Goal: Information Seeking & Learning: Get advice/opinions

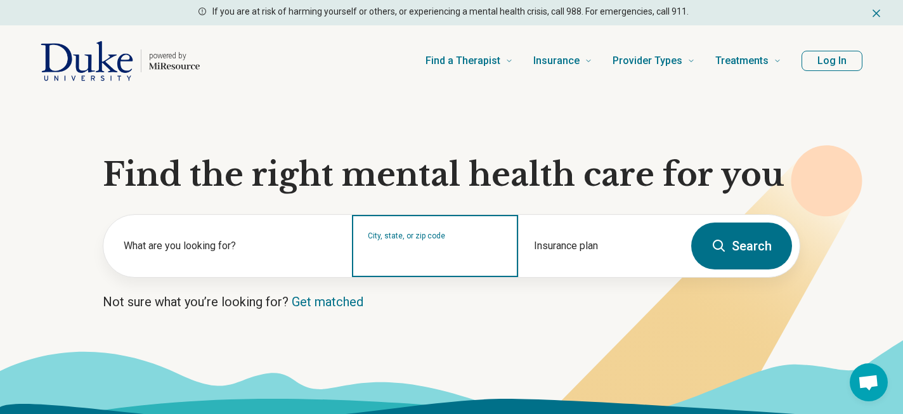
click at [413, 254] on input "City, state, or zip code" at bounding box center [435, 254] width 134 height 15
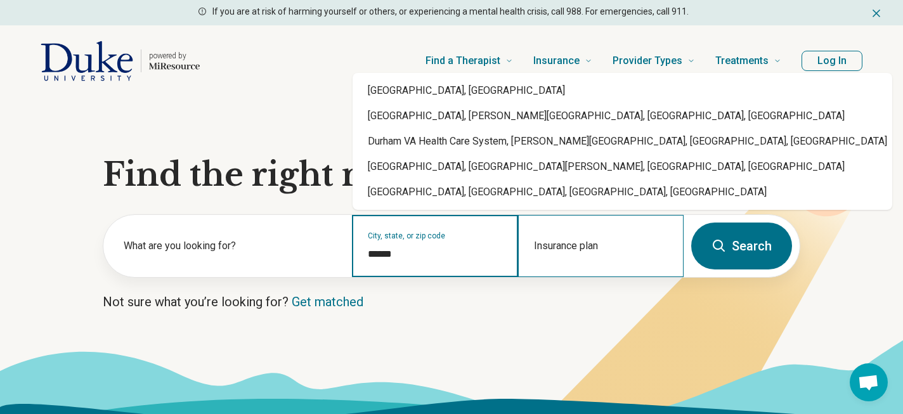
type input "******"
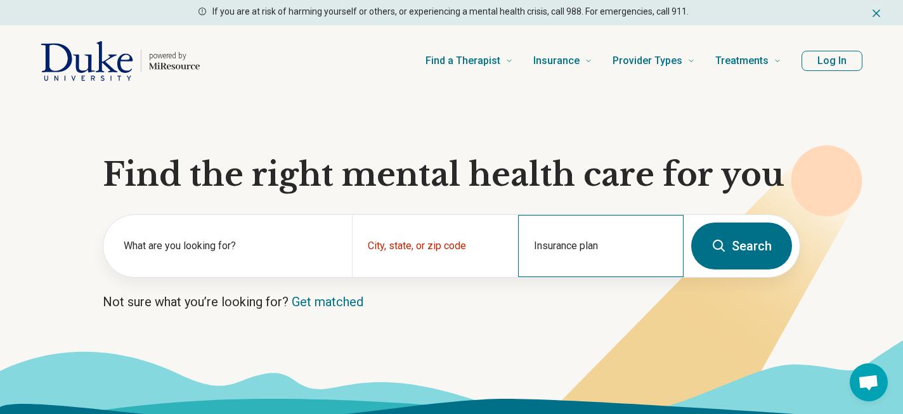
click at [572, 269] on div "Insurance plan" at bounding box center [601, 246] width 166 height 62
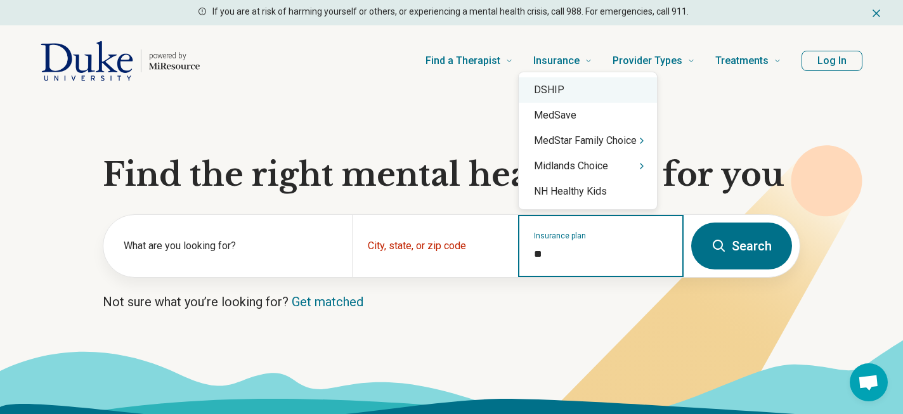
click at [563, 91] on div "DSHIP" at bounding box center [588, 89] width 138 height 25
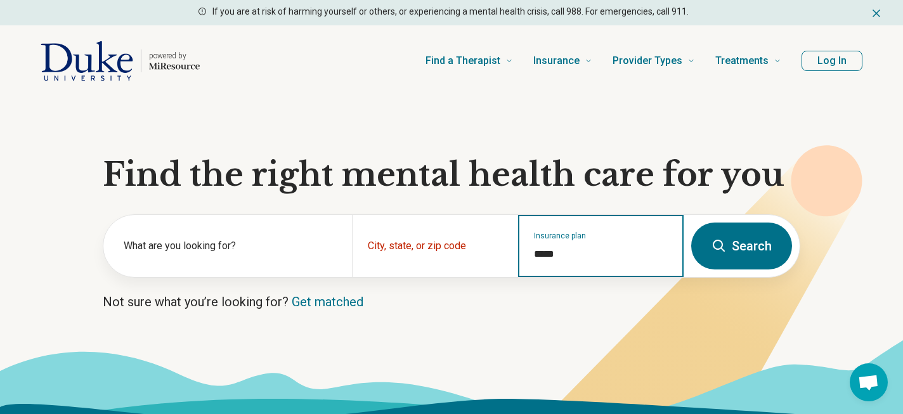
type input "*****"
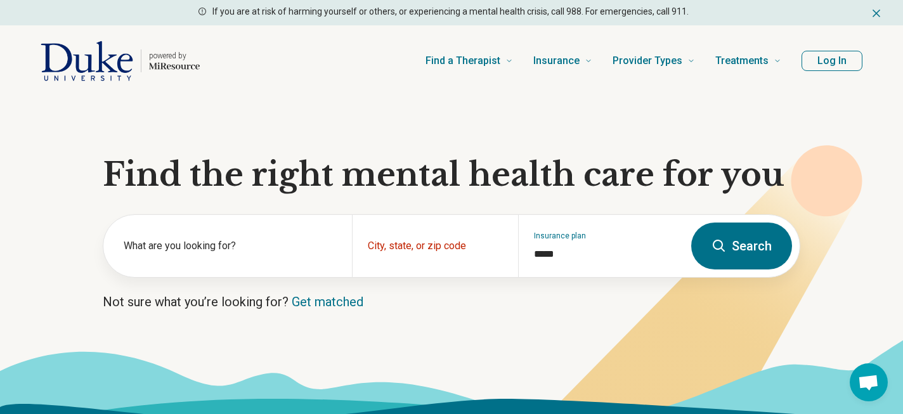
click at [749, 257] on button "Search" at bounding box center [741, 246] width 101 height 47
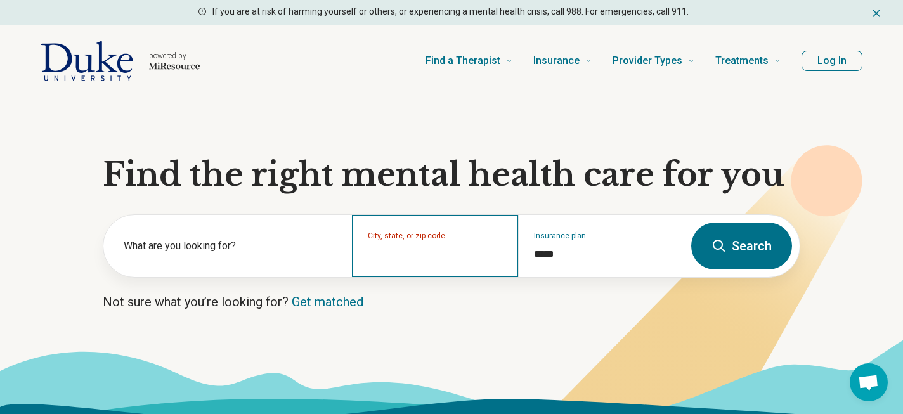
click at [389, 256] on input "City, state, or zip code" at bounding box center [435, 254] width 134 height 15
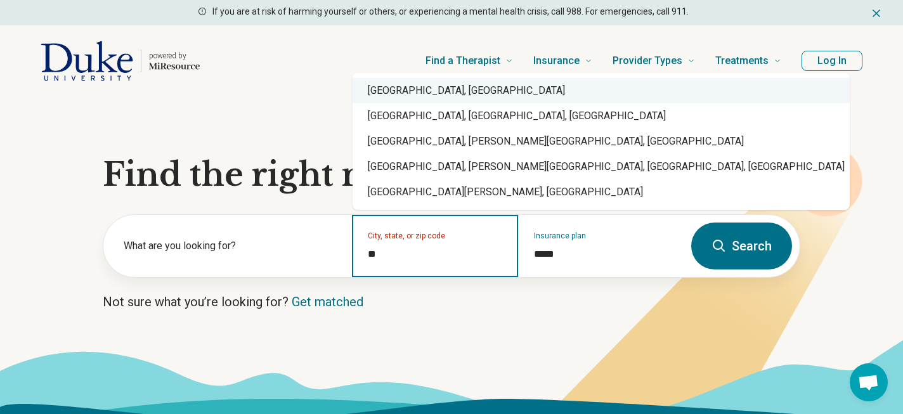
click at [400, 94] on div "Durham, NC" at bounding box center [601, 90] width 497 height 25
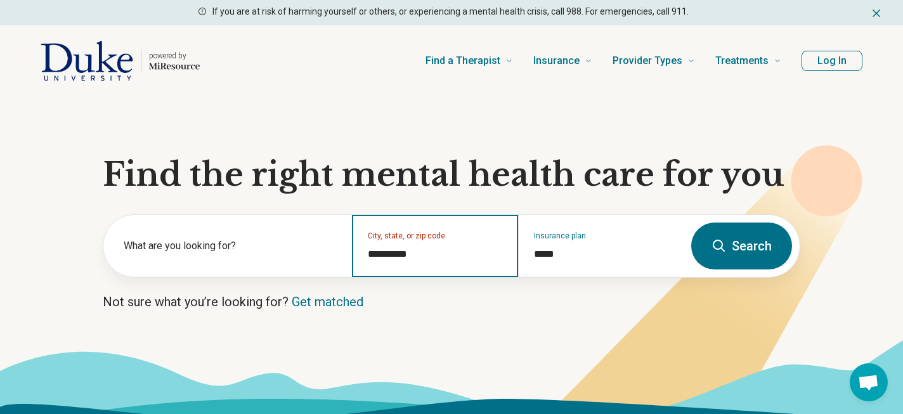
type input "**********"
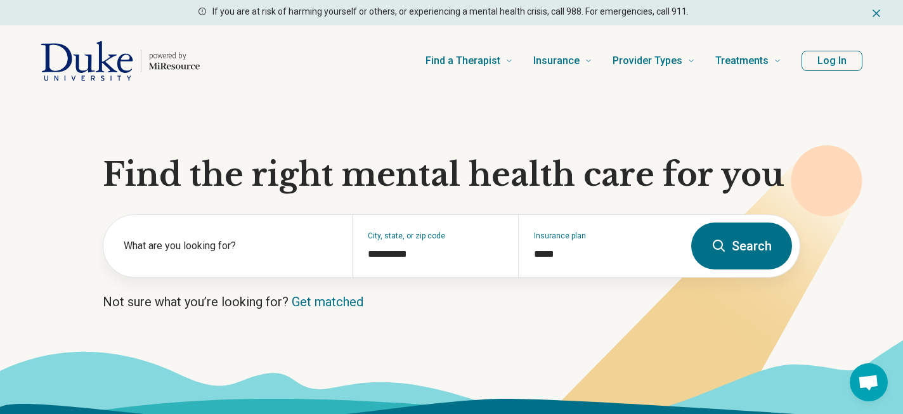
click at [737, 252] on button "Search" at bounding box center [741, 246] width 101 height 47
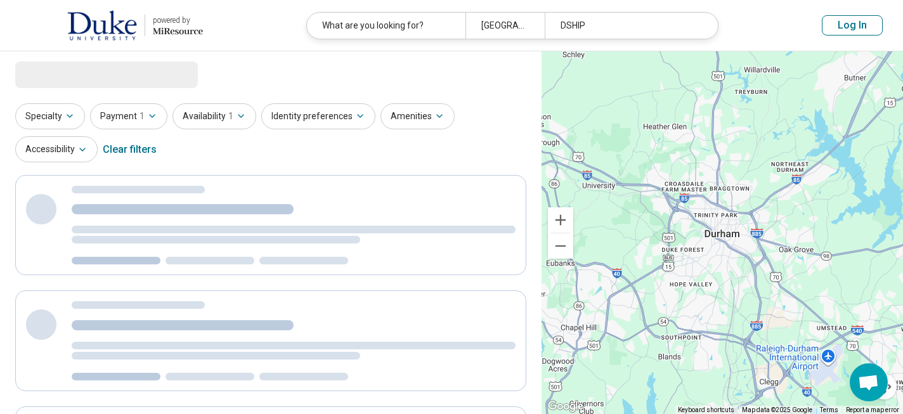
select select "***"
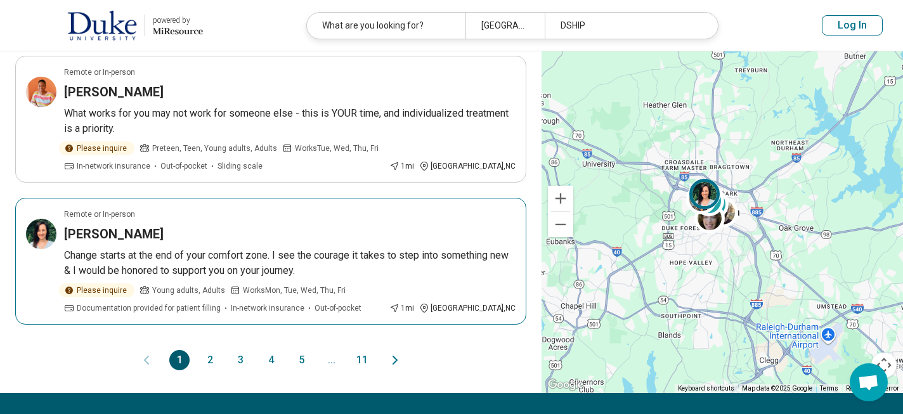
scroll to position [1270, 0]
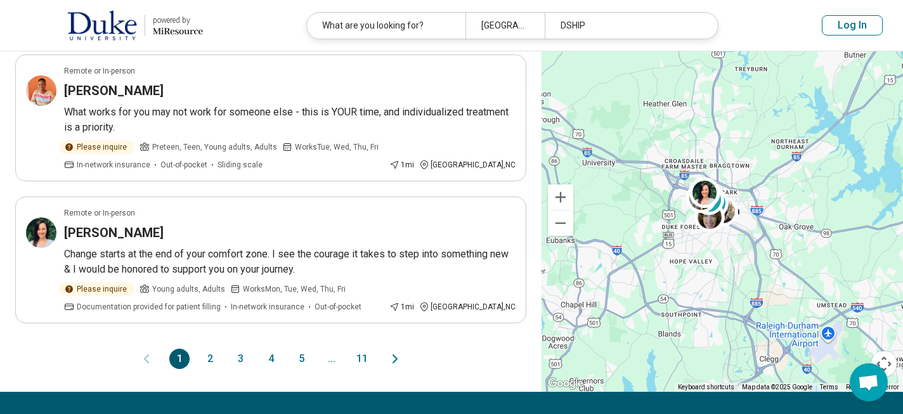
click at [212, 349] on button "2" at bounding box center [210, 359] width 20 height 20
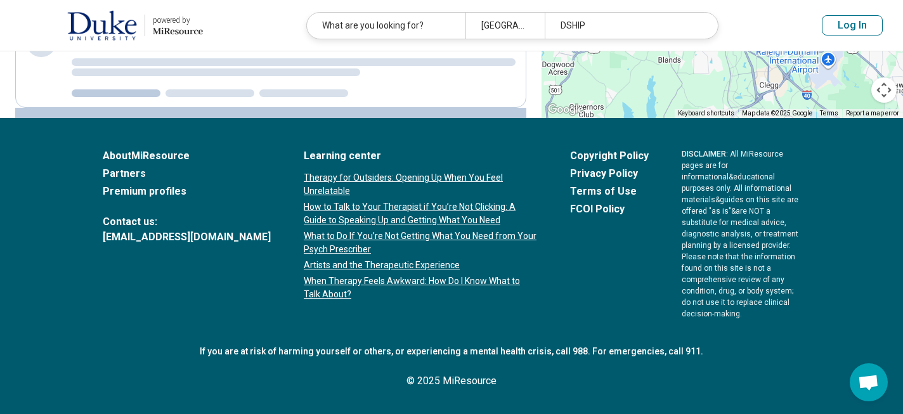
scroll to position [0, 0]
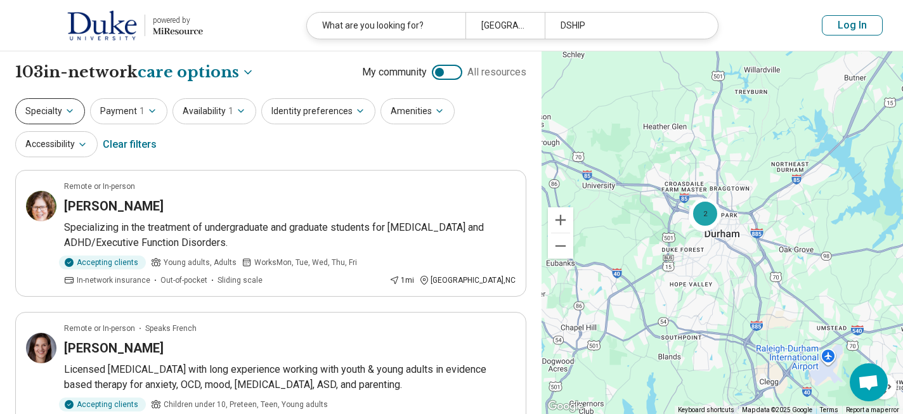
click at [68, 113] on icon "button" at bounding box center [70, 111] width 10 height 10
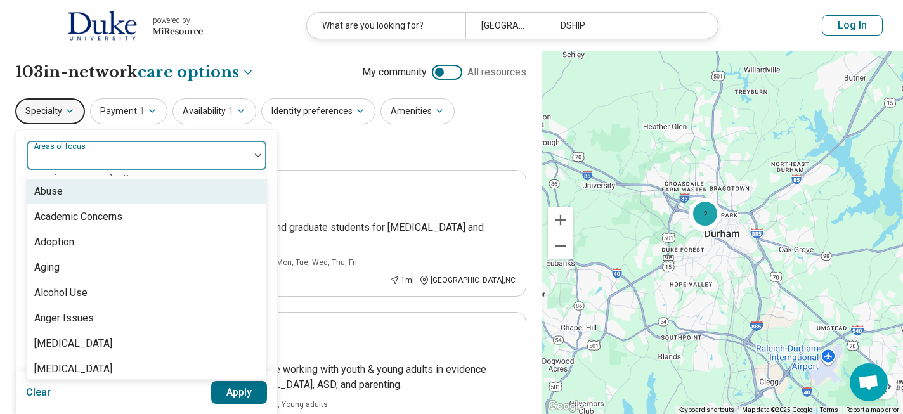
click at [257, 152] on div at bounding box center [258, 155] width 16 height 29
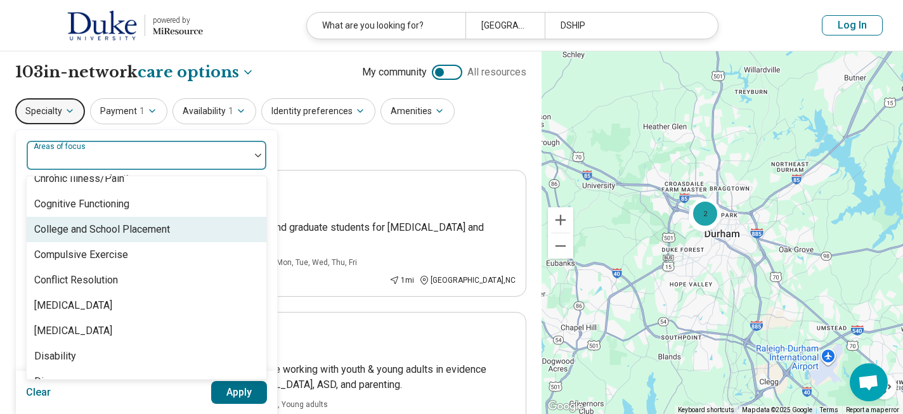
scroll to position [623, 0]
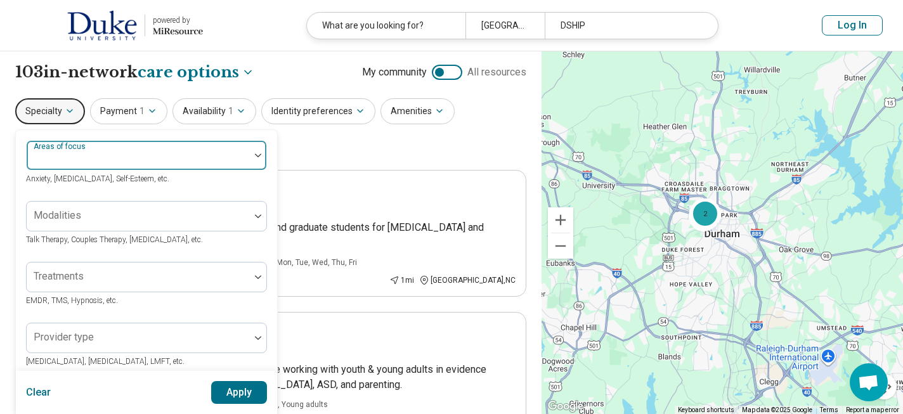
click at [258, 155] on img at bounding box center [258, 155] width 6 height 4
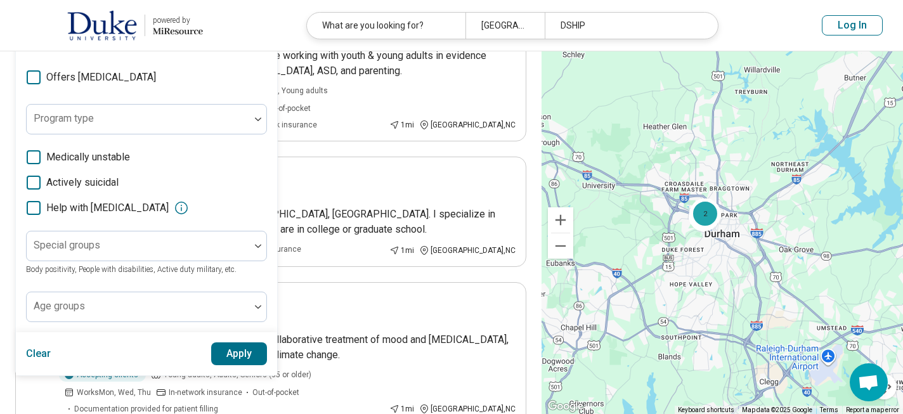
scroll to position [318, 0]
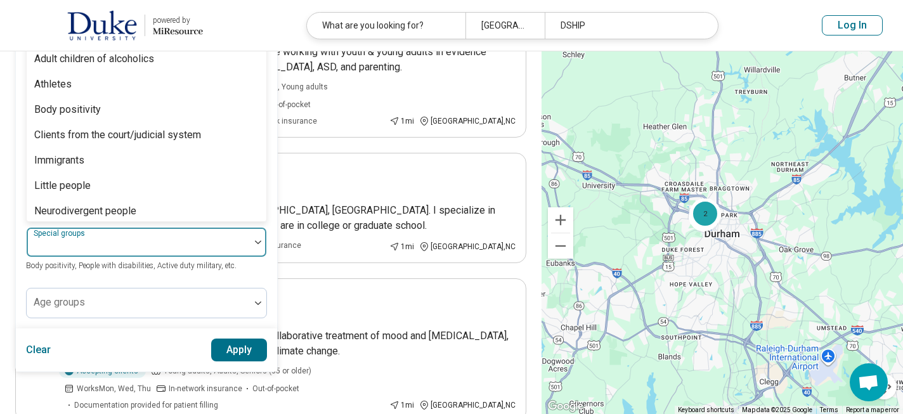
click at [263, 237] on div at bounding box center [258, 242] width 16 height 29
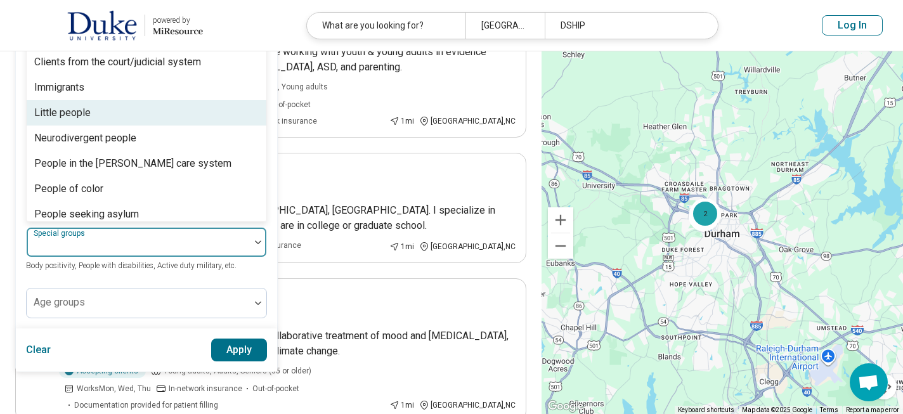
scroll to position [0, 0]
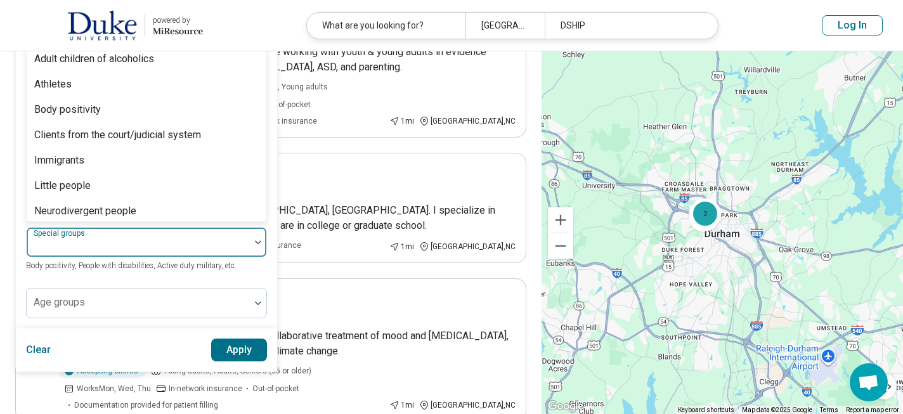
click at [260, 239] on div at bounding box center [258, 242] width 16 height 29
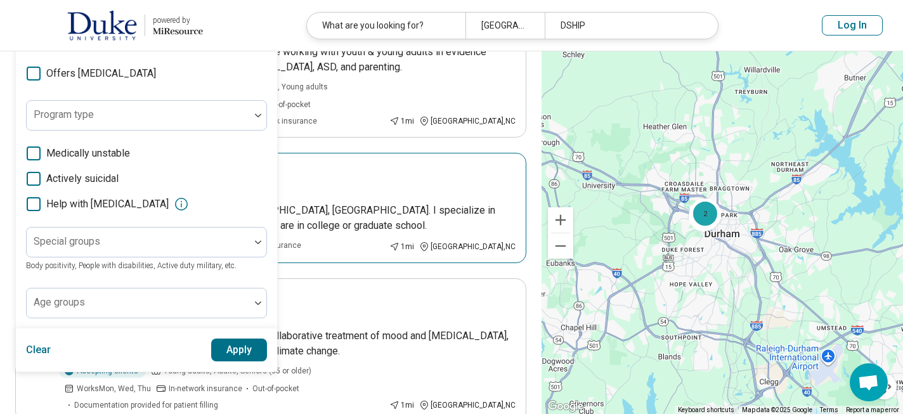
click at [304, 178] on article "Remote or In-person Holly Rogers I am a psychiatrist, practicing in Durham, NC.…" at bounding box center [270, 208] width 511 height 110
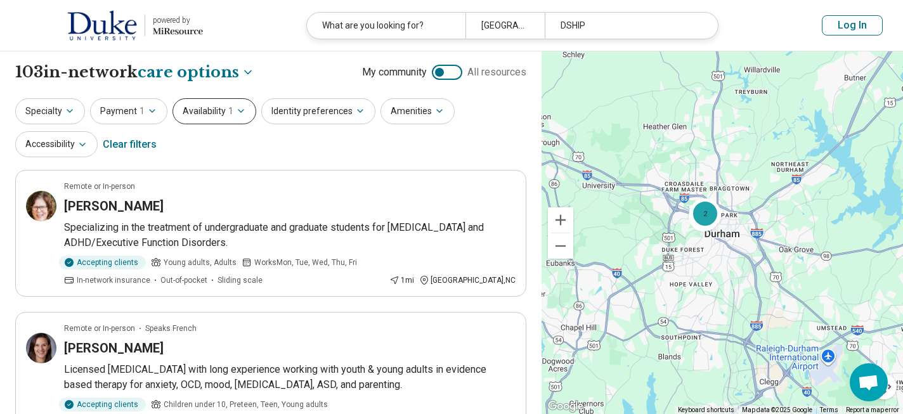
click at [236, 111] on icon "button" at bounding box center [241, 111] width 10 height 10
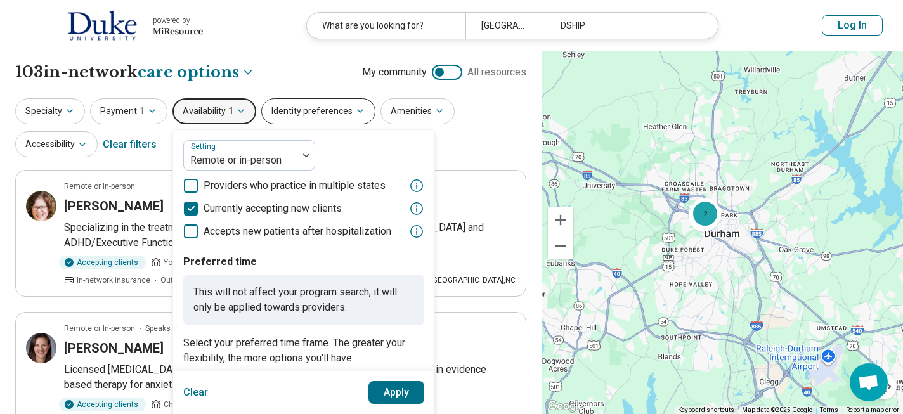
click at [355, 113] on icon "button" at bounding box center [360, 111] width 10 height 10
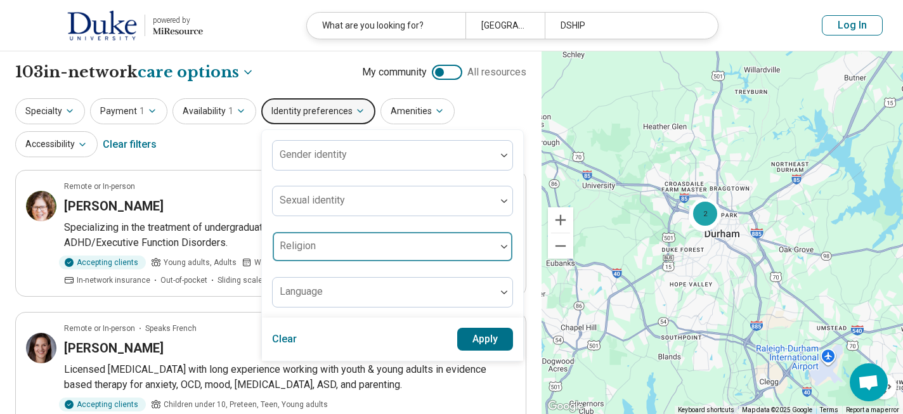
click at [501, 246] on img at bounding box center [504, 247] width 6 height 4
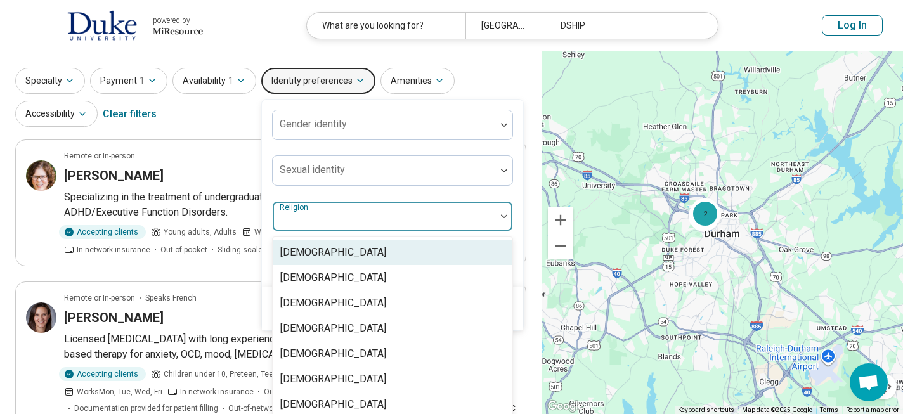
scroll to position [62, 0]
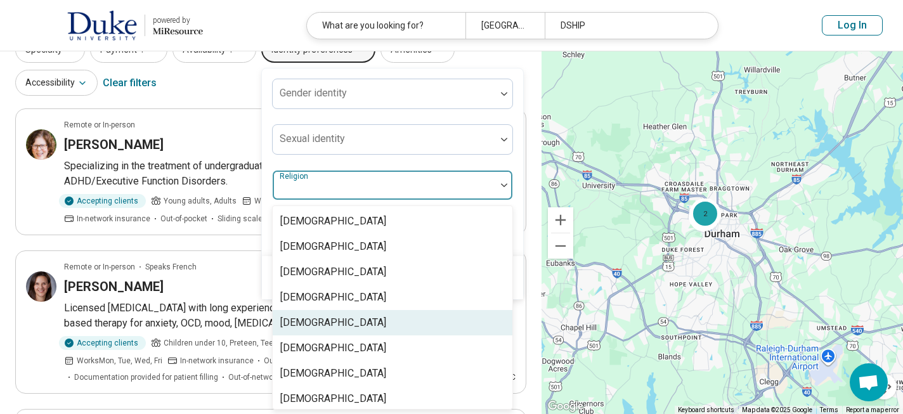
click at [359, 323] on div "Christianity" at bounding box center [393, 322] width 240 height 25
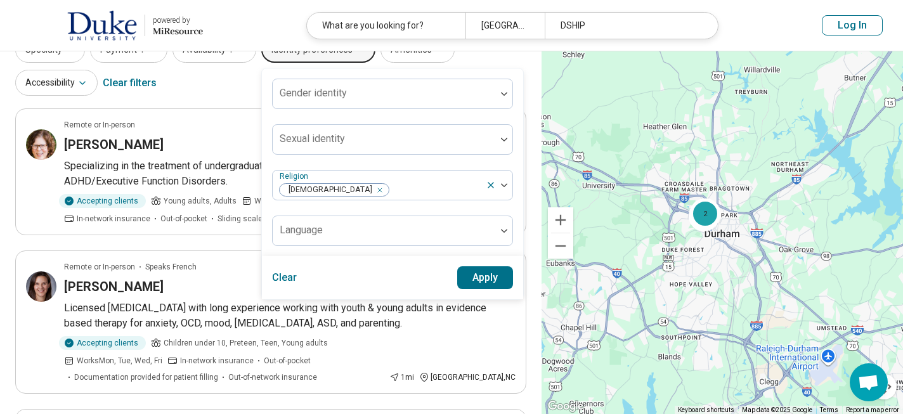
click at [231, 88] on div "Specialty Payment 1 Availability 1 Identity preferences Gender identity Sexual …" at bounding box center [270, 68] width 511 height 62
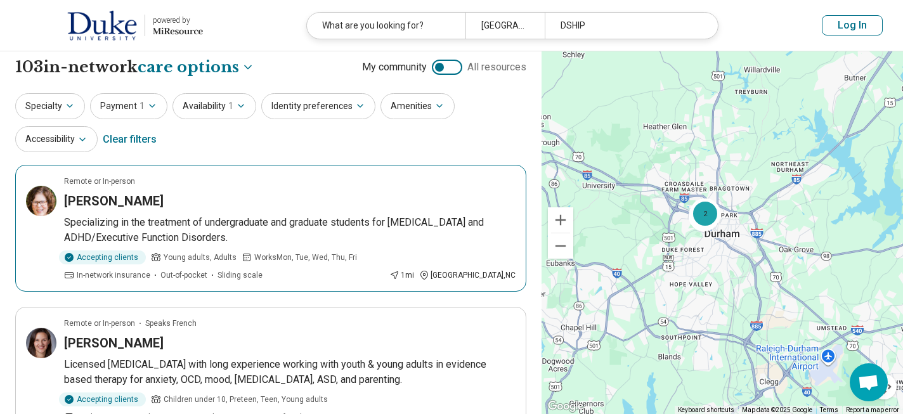
scroll to position [0, 0]
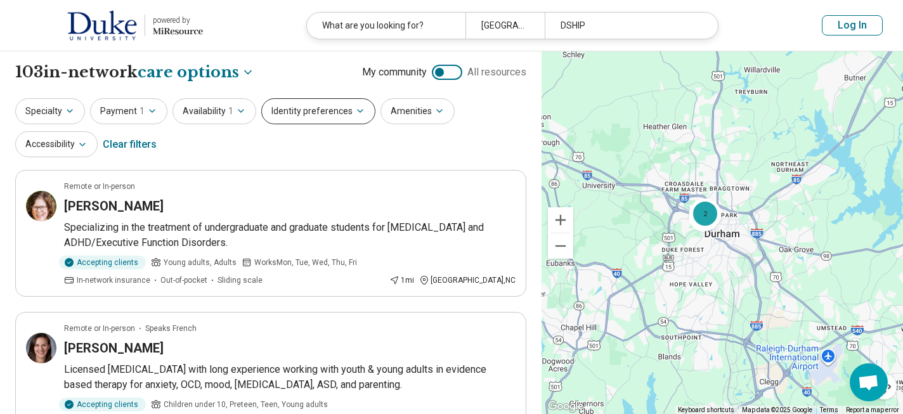
click at [346, 108] on button "Identity preferences" at bounding box center [318, 111] width 114 height 26
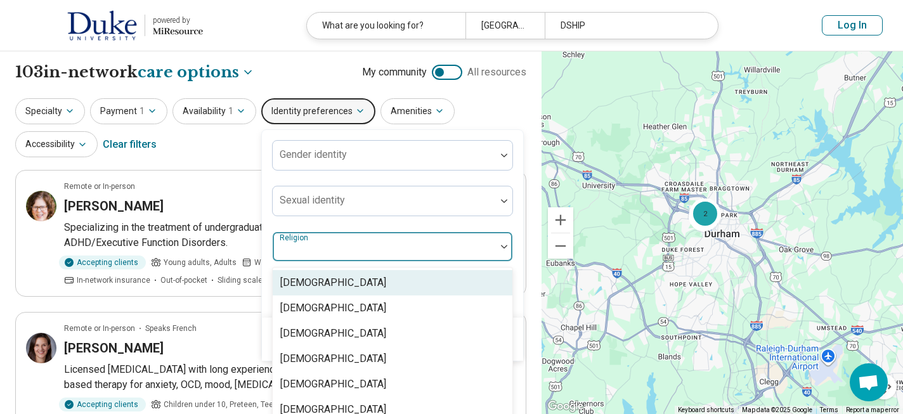
click at [503, 249] on div at bounding box center [504, 246] width 16 height 29
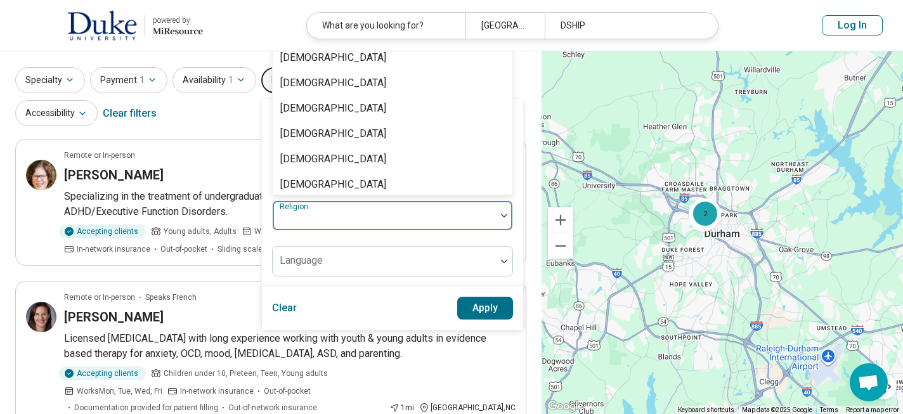
scroll to position [62, 0]
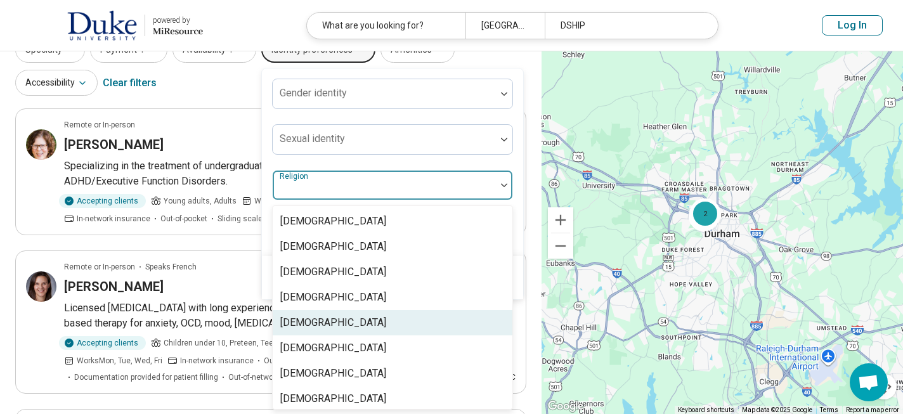
click at [408, 320] on div "Christianity" at bounding box center [393, 322] width 240 height 25
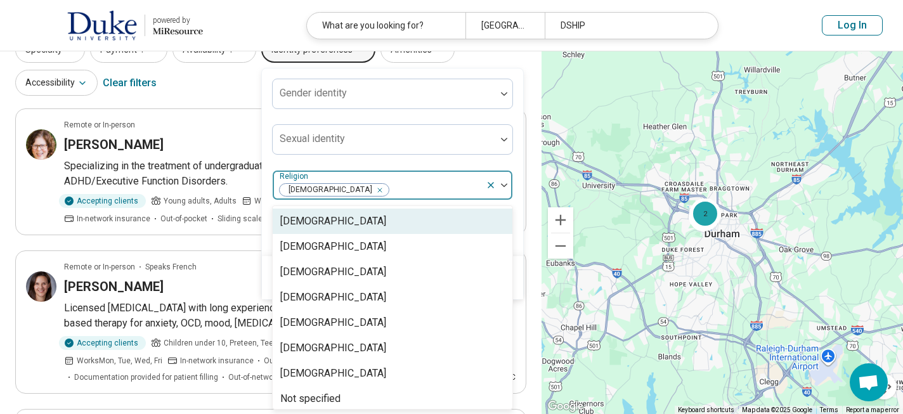
click at [390, 188] on div at bounding box center [435, 190] width 91 height 18
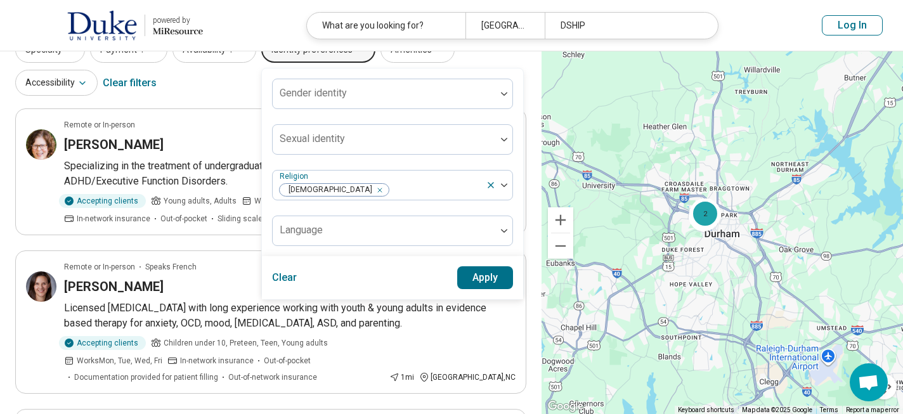
click at [484, 275] on button "Apply" at bounding box center [485, 277] width 56 height 23
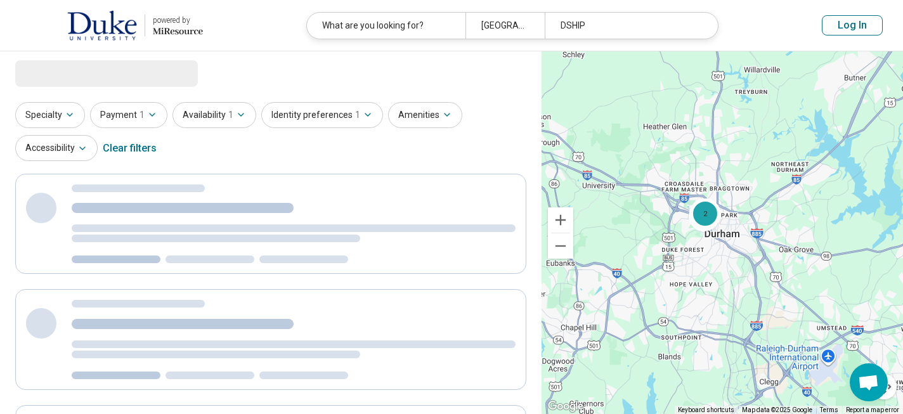
scroll to position [0, 0]
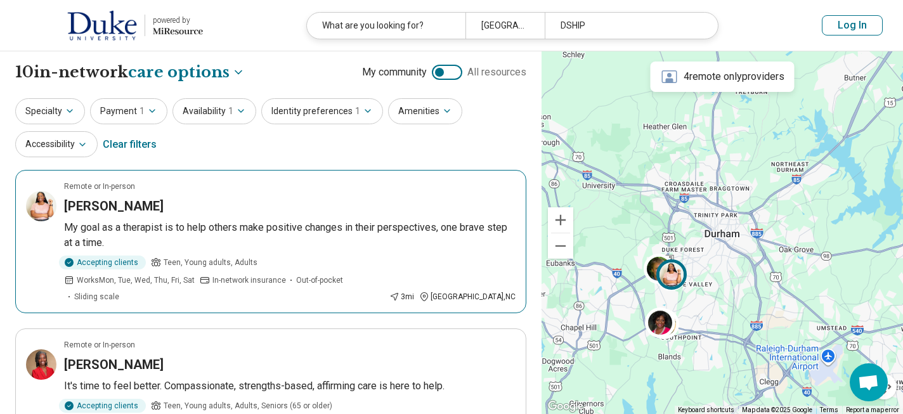
click at [110, 211] on h3 "Tedra Cook" at bounding box center [114, 206] width 100 height 18
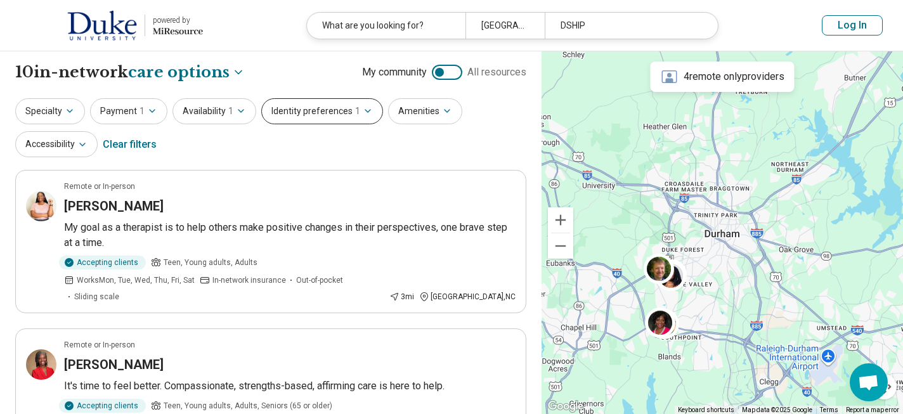
click at [363, 109] on icon "button" at bounding box center [368, 111] width 10 height 10
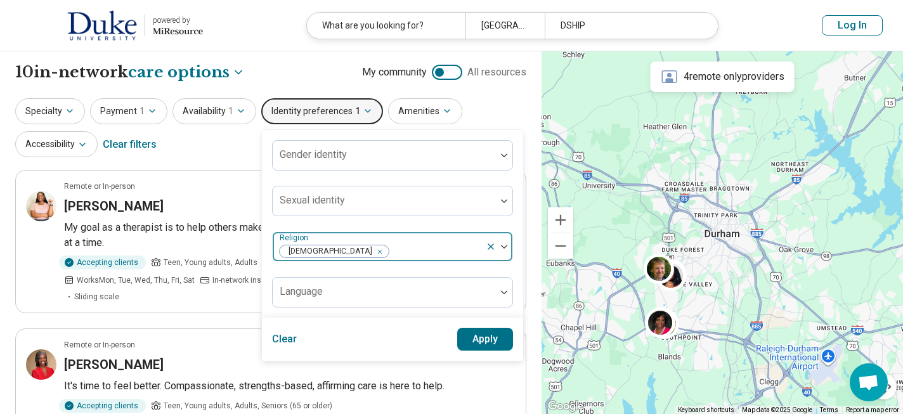
click at [372, 254] on icon "Remove [object Object]" at bounding box center [376, 251] width 9 height 9
click at [365, 111] on icon "button" at bounding box center [367, 111] width 5 height 3
click at [372, 249] on icon "Remove [object Object]" at bounding box center [376, 251] width 9 height 9
click at [486, 343] on button "Apply" at bounding box center [485, 339] width 56 height 23
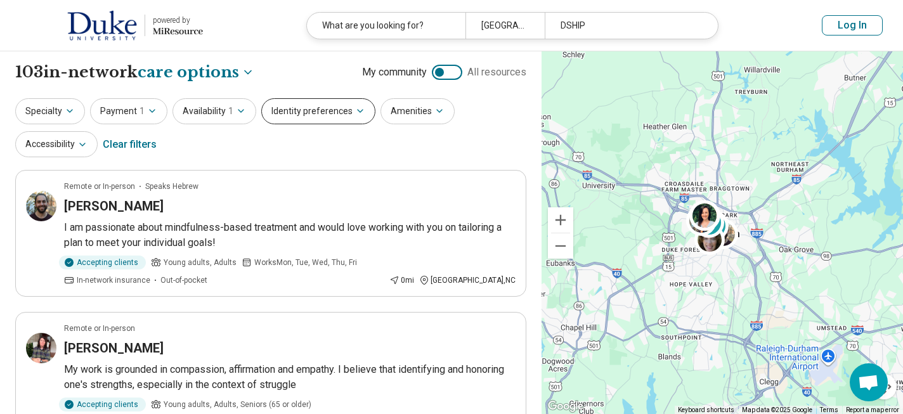
click at [356, 111] on icon "button" at bounding box center [360, 111] width 10 height 10
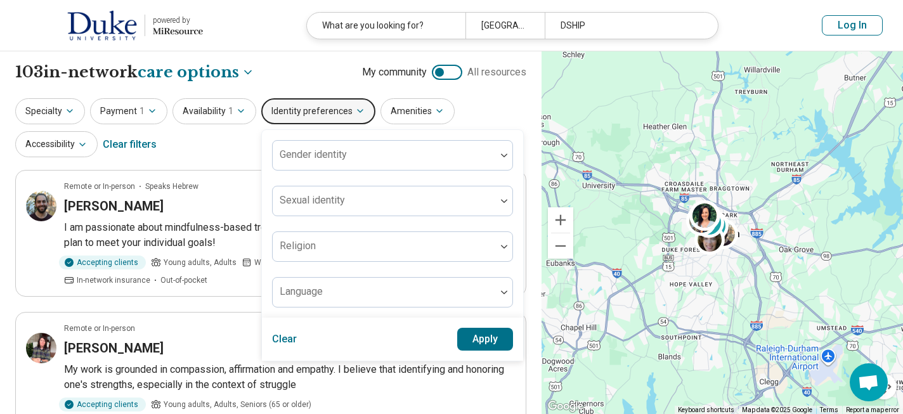
click at [355, 114] on icon "button" at bounding box center [360, 111] width 10 height 10
click at [67, 114] on icon "button" at bounding box center [70, 111] width 10 height 10
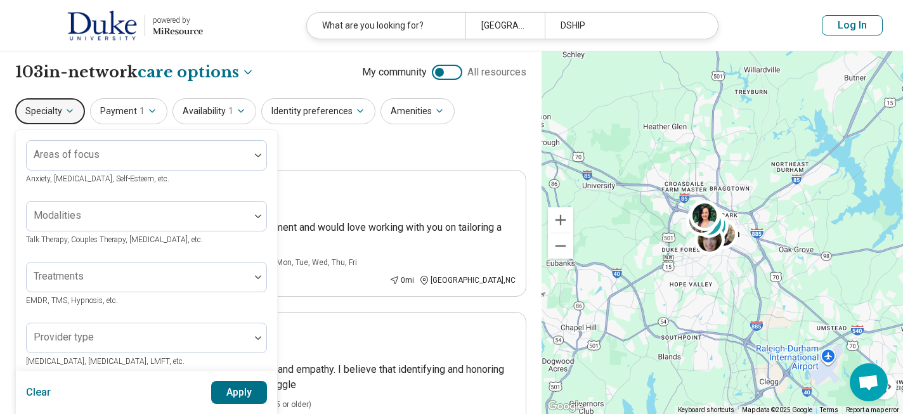
click at [375, 150] on div "Specialty Areas of focus Anxiety, Depression, Self-Esteem, etc. Modalities Talk…" at bounding box center [270, 129] width 511 height 62
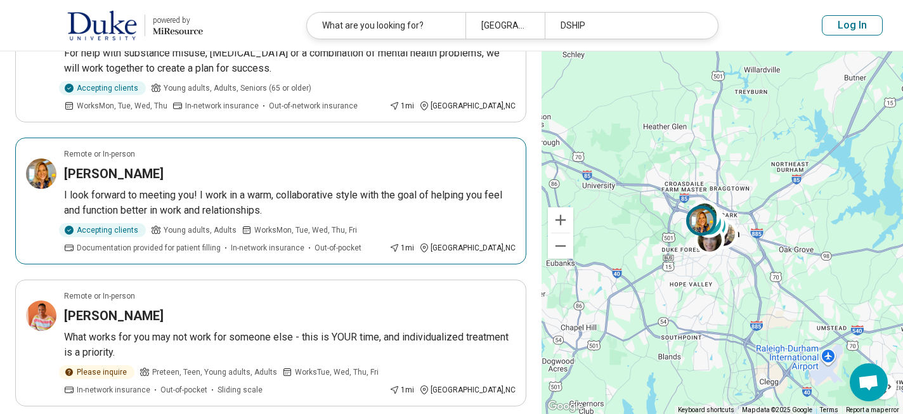
scroll to position [1043, 0]
click at [129, 166] on h3 "Alexandra Powell" at bounding box center [114, 175] width 100 height 18
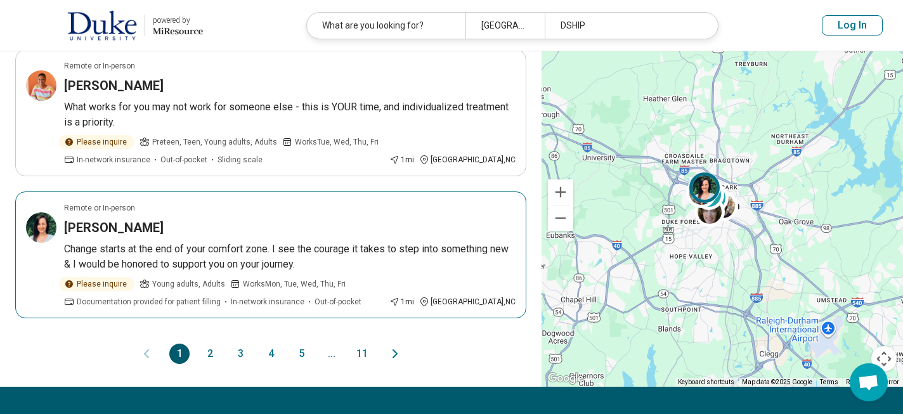
scroll to position [1291, 0]
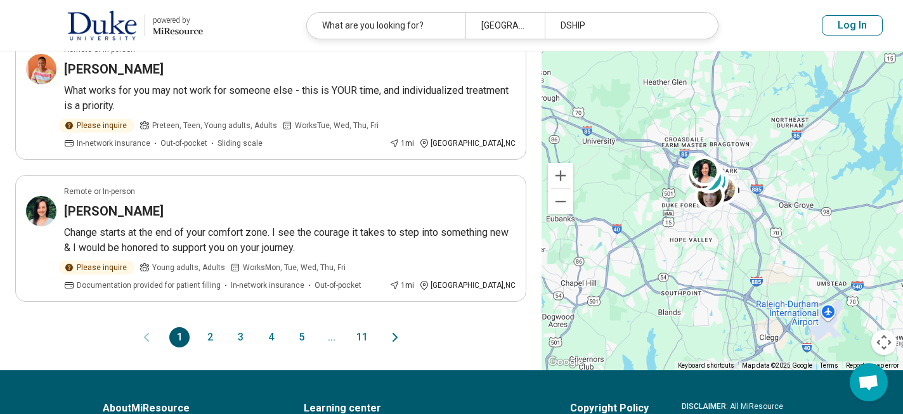
click at [396, 334] on icon "Next page" at bounding box center [395, 338] width 4 height 8
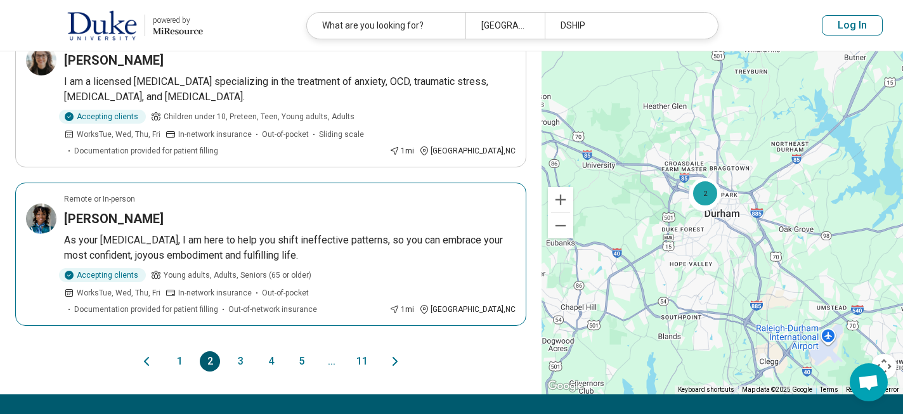
scroll to position [1353, 0]
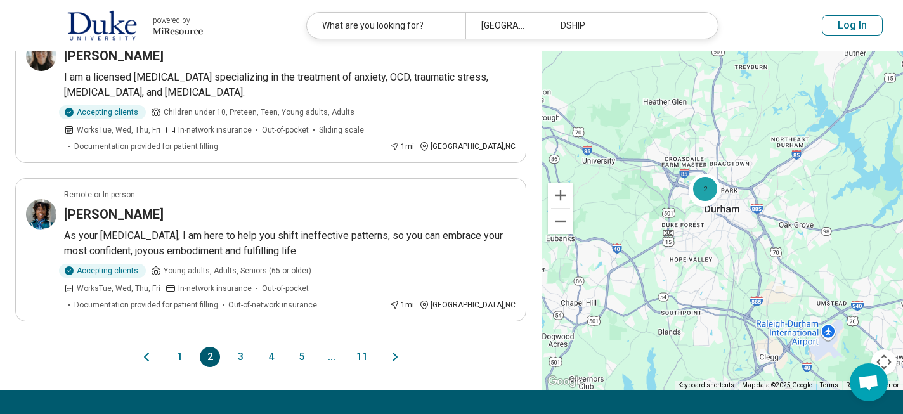
click at [393, 349] on icon "Next page" at bounding box center [394, 356] width 15 height 15
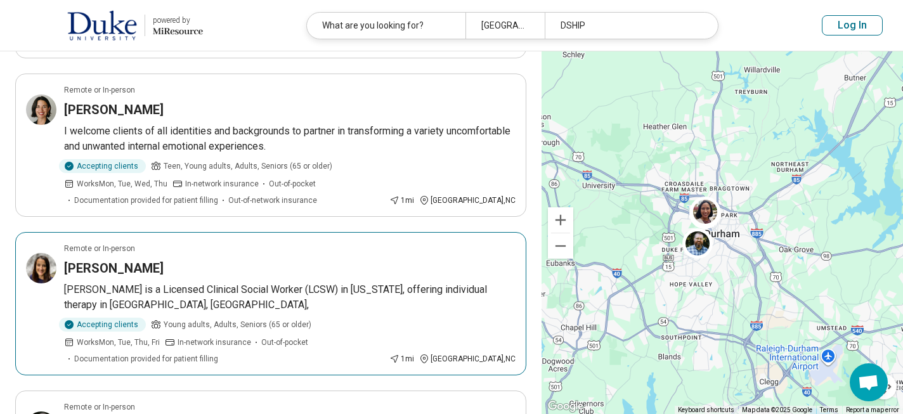
scroll to position [258, 0]
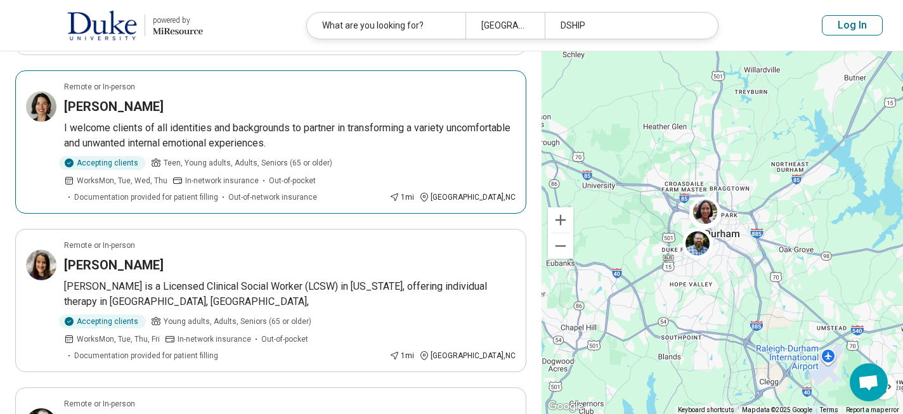
click at [126, 108] on h3 "Claire Dennis" at bounding box center [114, 107] width 100 height 18
click at [112, 107] on h3 "Claire Dennis" at bounding box center [114, 107] width 100 height 18
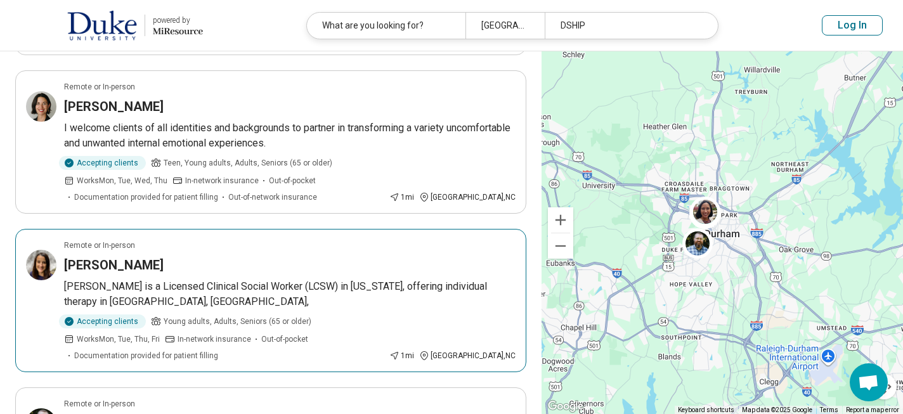
click at [122, 269] on h3 "Lisa Stevens" at bounding box center [114, 265] width 100 height 18
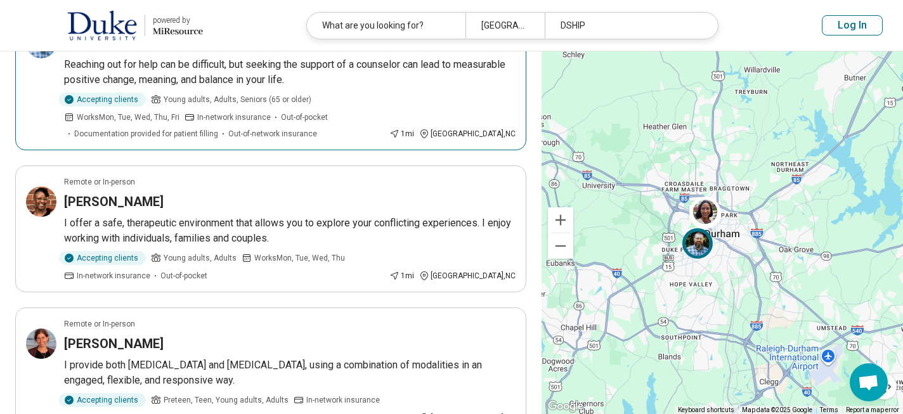
scroll to position [642, 0]
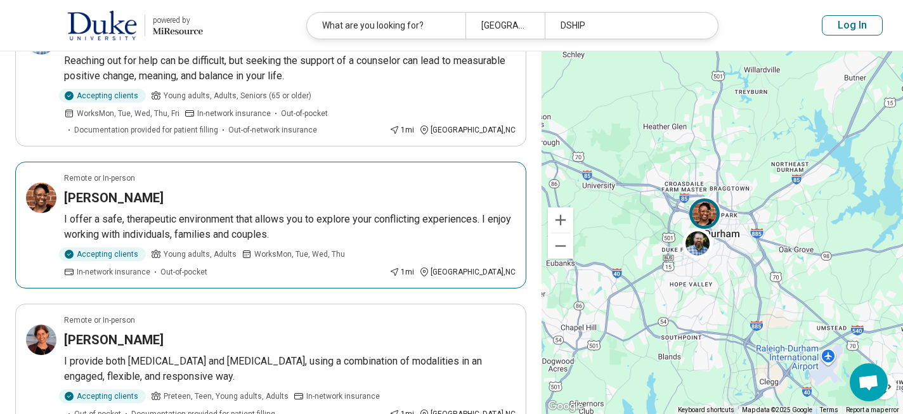
click at [122, 189] on h3 "Shani Foy Watson" at bounding box center [114, 198] width 100 height 18
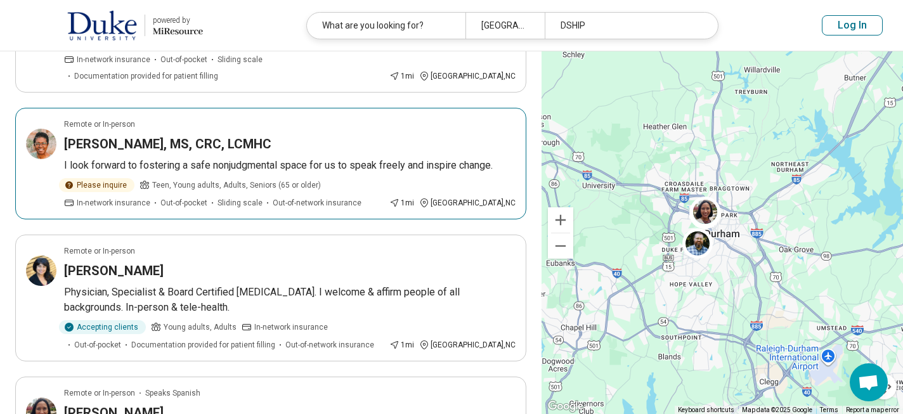
scroll to position [1143, 0]
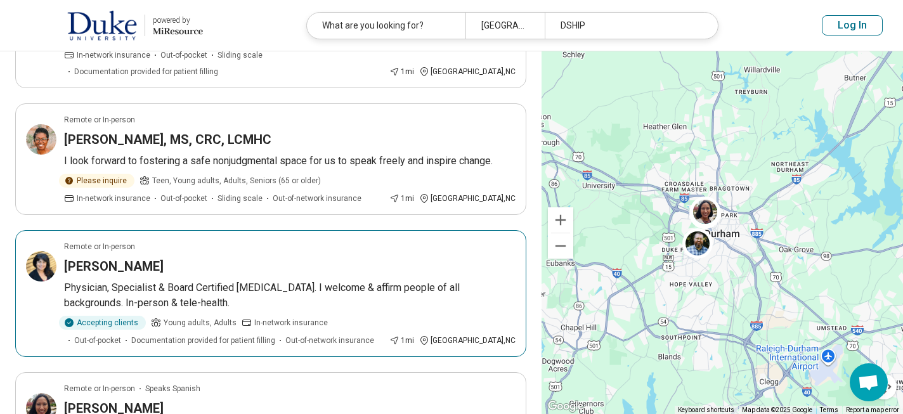
click at [122, 257] on h3 "Dr. Ayesha Chaudhary" at bounding box center [114, 266] width 100 height 18
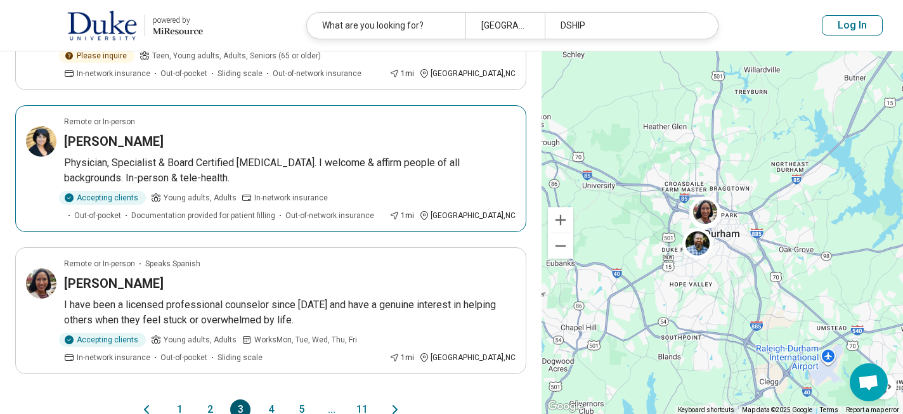
scroll to position [1275, 0]
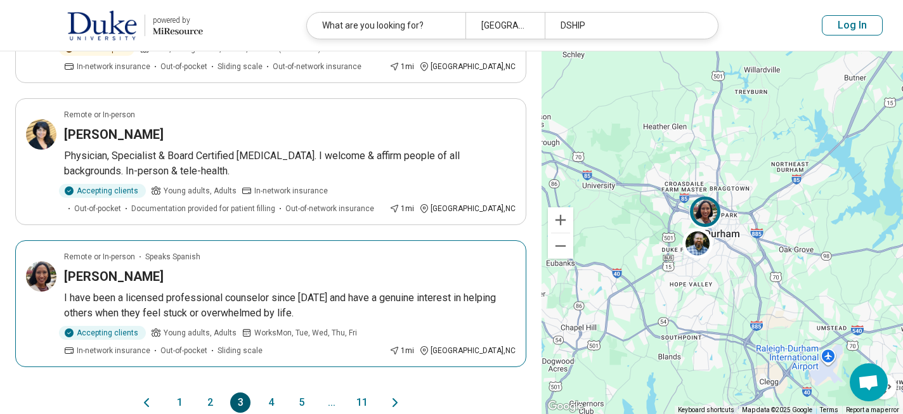
click at [138, 268] on h3 "[PERSON_NAME]" at bounding box center [114, 277] width 100 height 18
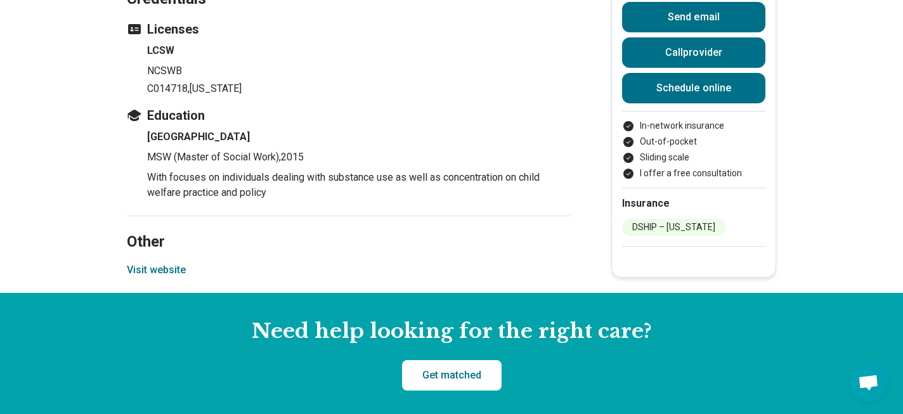
scroll to position [1330, 0]
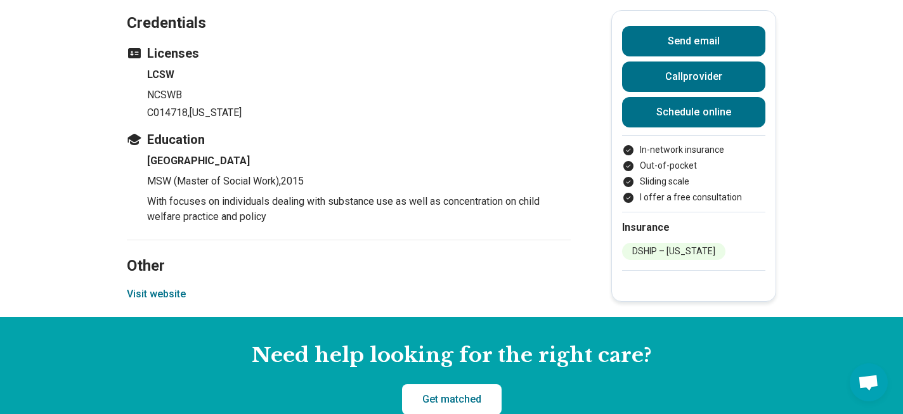
click at [156, 287] on button "Visit website" at bounding box center [156, 294] width 59 height 15
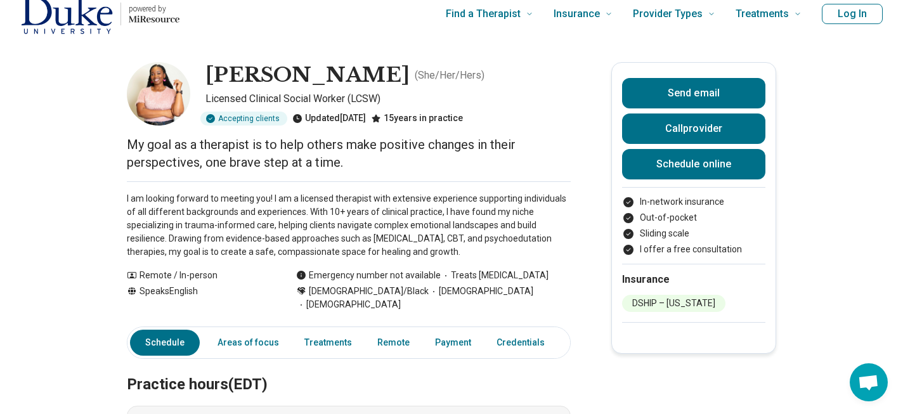
scroll to position [0, 0]
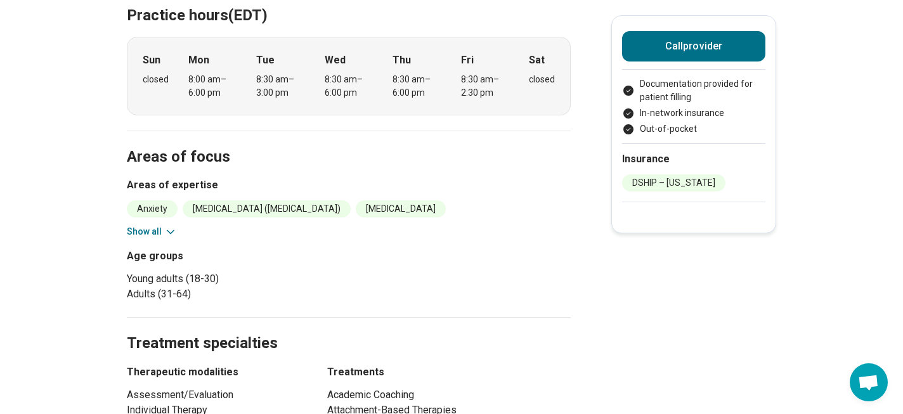
scroll to position [377, 0]
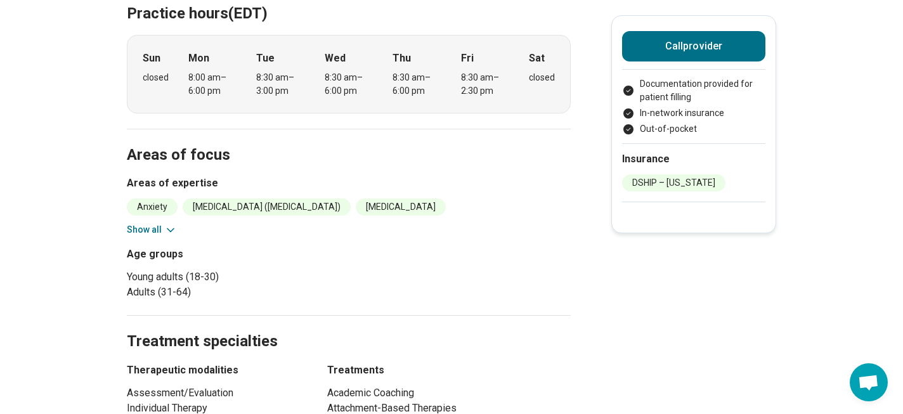
click at [169, 229] on icon at bounding box center [170, 230] width 13 height 13
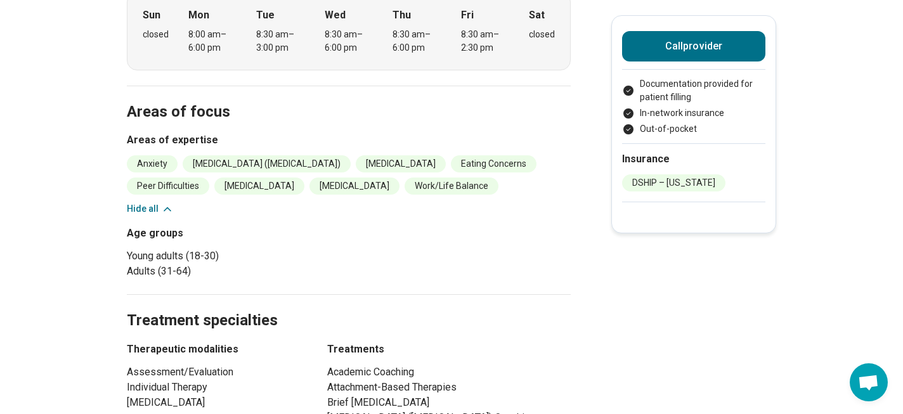
scroll to position [0, 0]
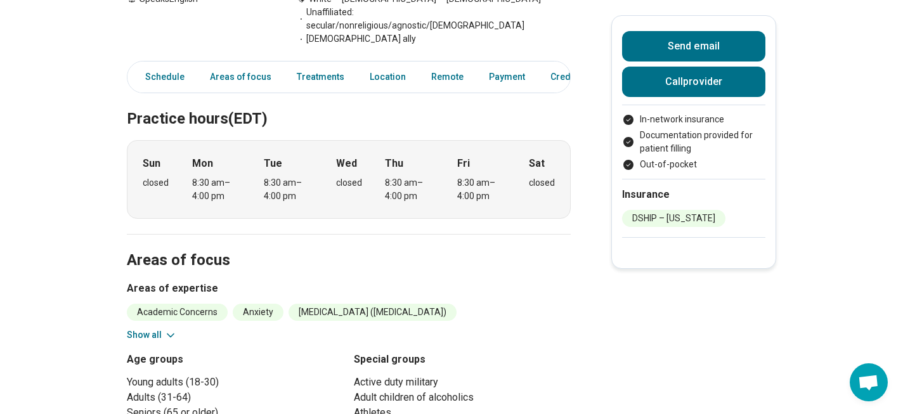
scroll to position [313, 0]
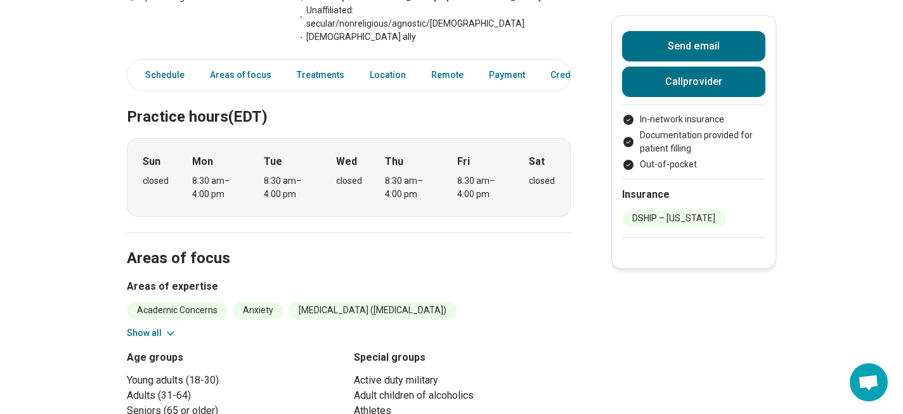
click at [169, 327] on icon at bounding box center [170, 333] width 13 height 13
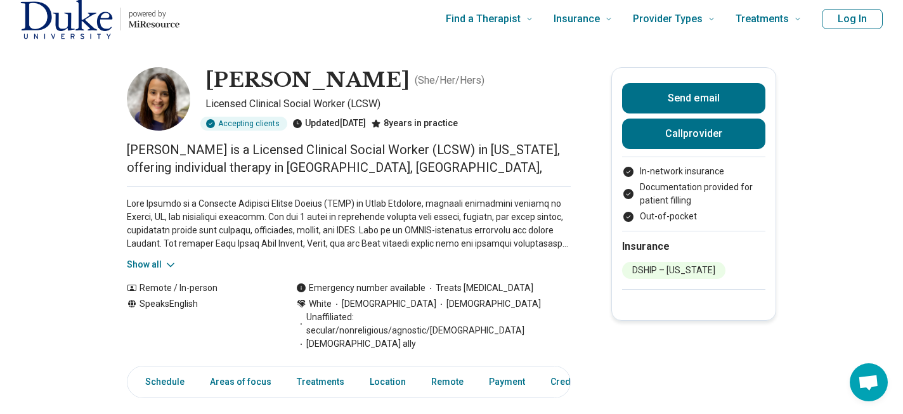
scroll to position [0, 0]
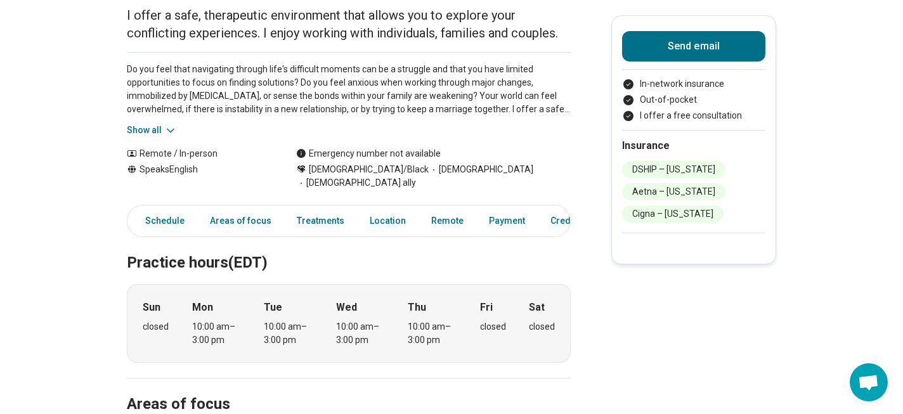
scroll to position [143, 0]
